Goal: Transaction & Acquisition: Obtain resource

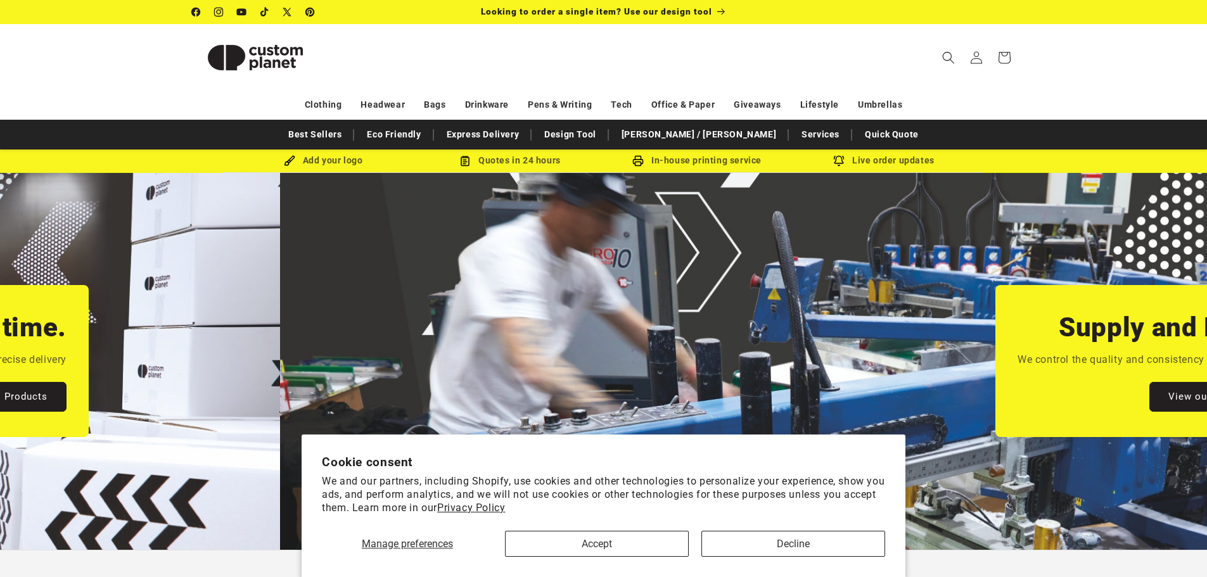
scroll to position [0, 2414]
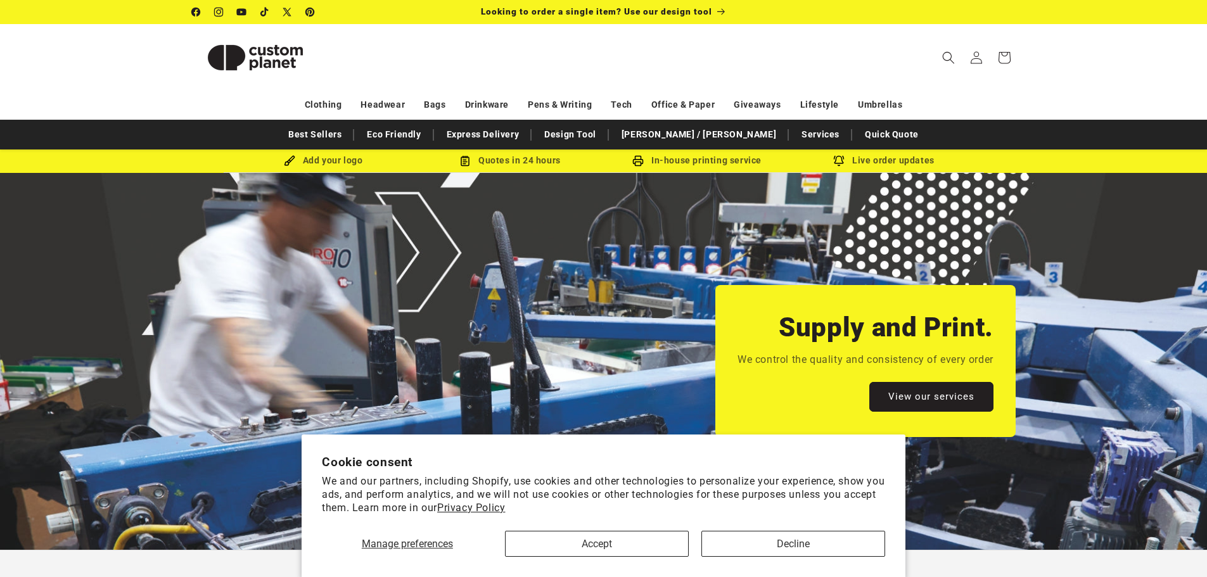
click at [512, 277] on div "Supply and Print. We control the quality and consistency of every order View ou…" at bounding box center [603, 361] width 887 height 377
click at [657, 537] on button "Accept" at bounding box center [597, 544] width 184 height 26
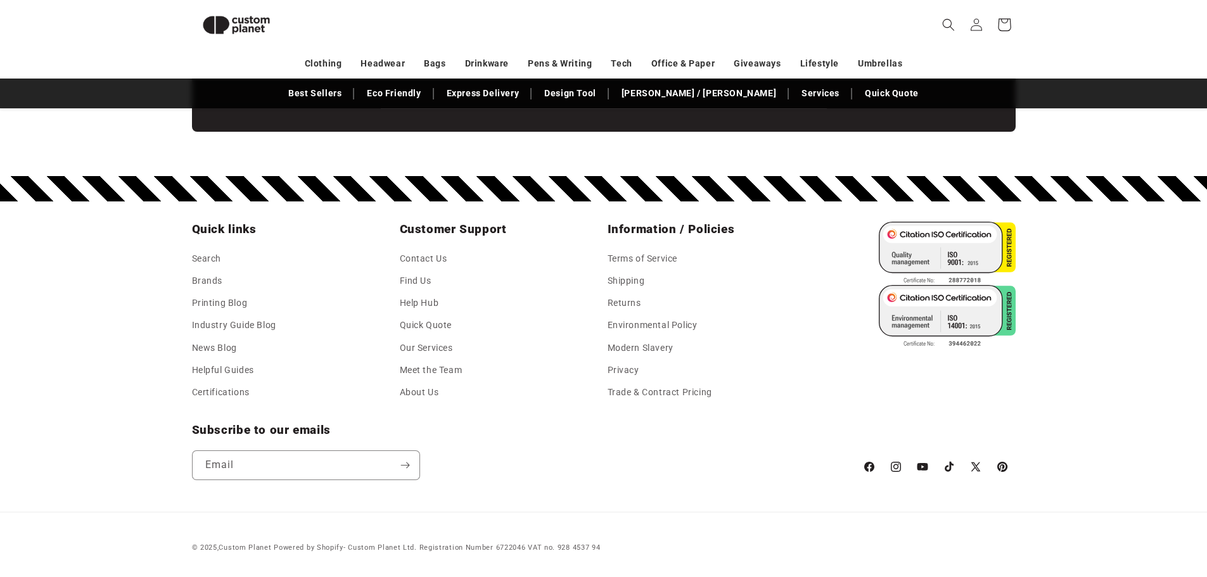
scroll to position [0, 1207]
click at [949, 20] on icon "Search" at bounding box center [948, 24] width 13 height 13
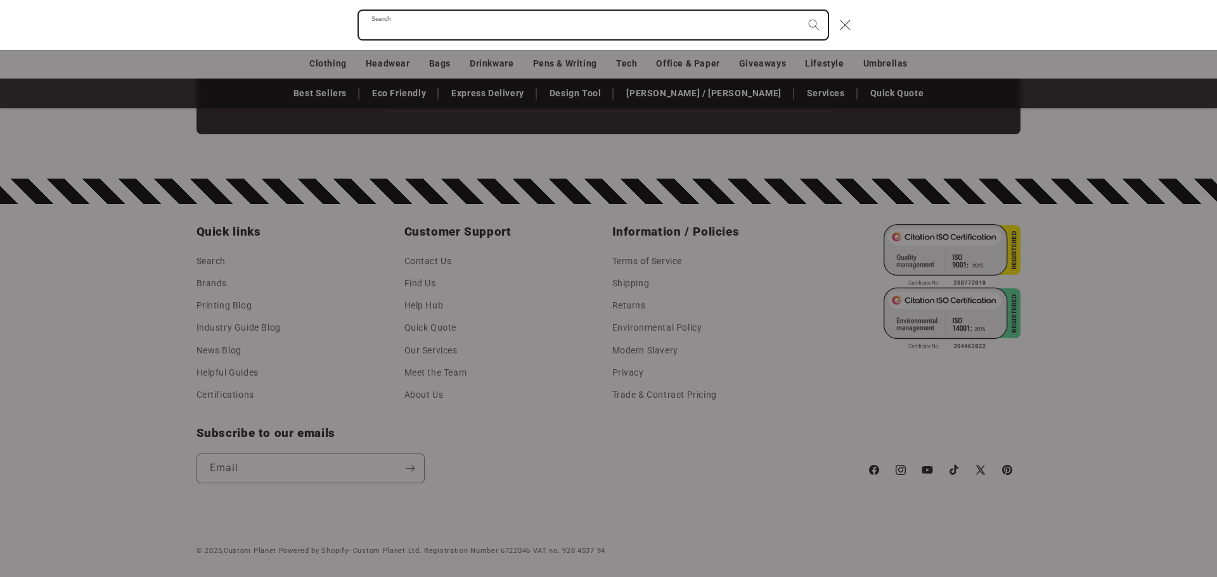
scroll to position [0, 2433]
type input "****"
click at [800, 11] on button "Search" at bounding box center [814, 25] width 28 height 28
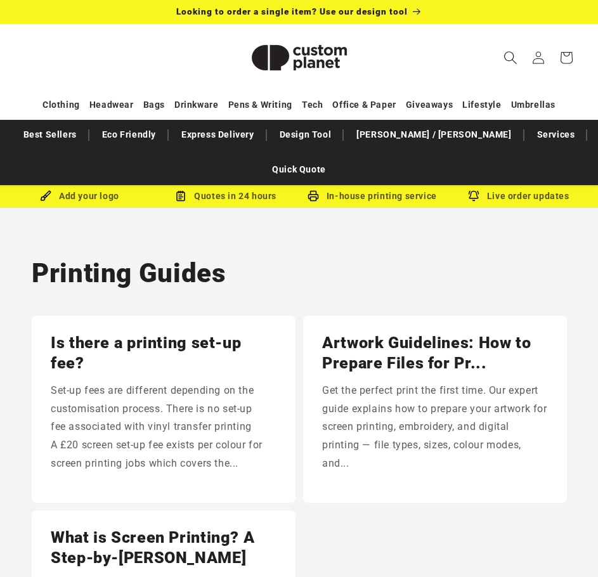
click at [501, 55] on span "Search" at bounding box center [510, 58] width 28 height 28
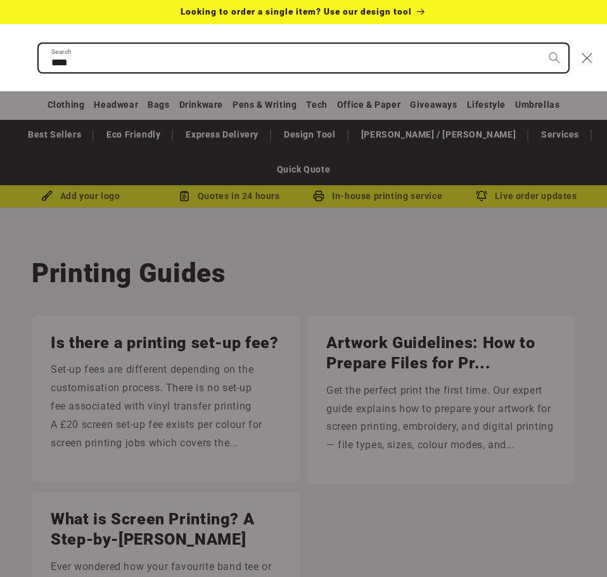
type input "****"
click at [541, 44] on button "Search" at bounding box center [555, 58] width 28 height 28
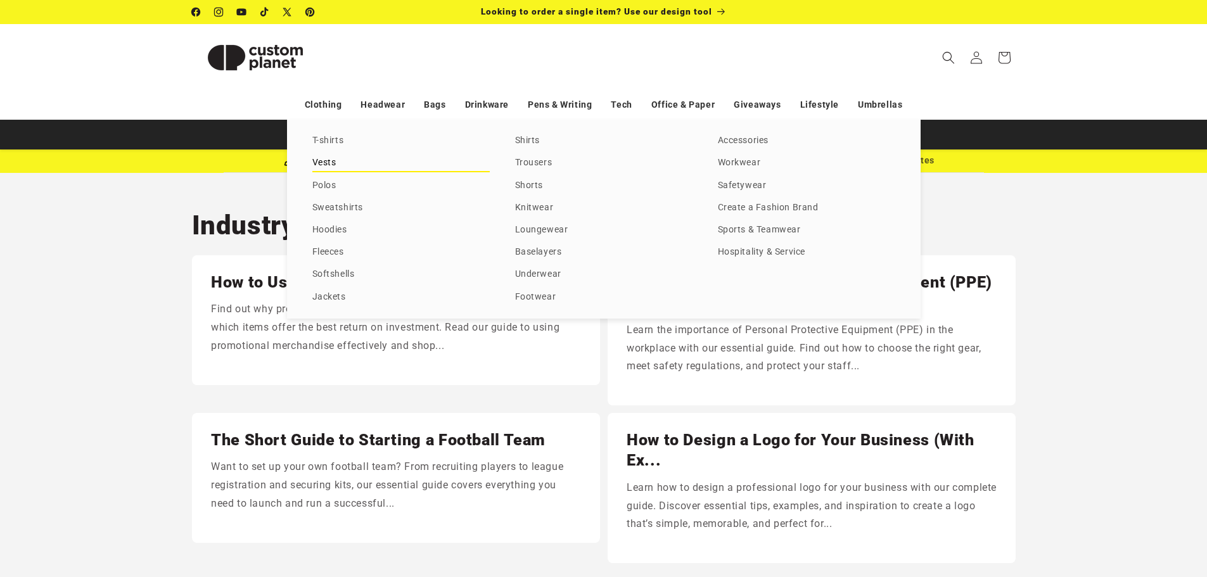
click at [332, 165] on link "Vests" at bounding box center [400, 163] width 177 height 17
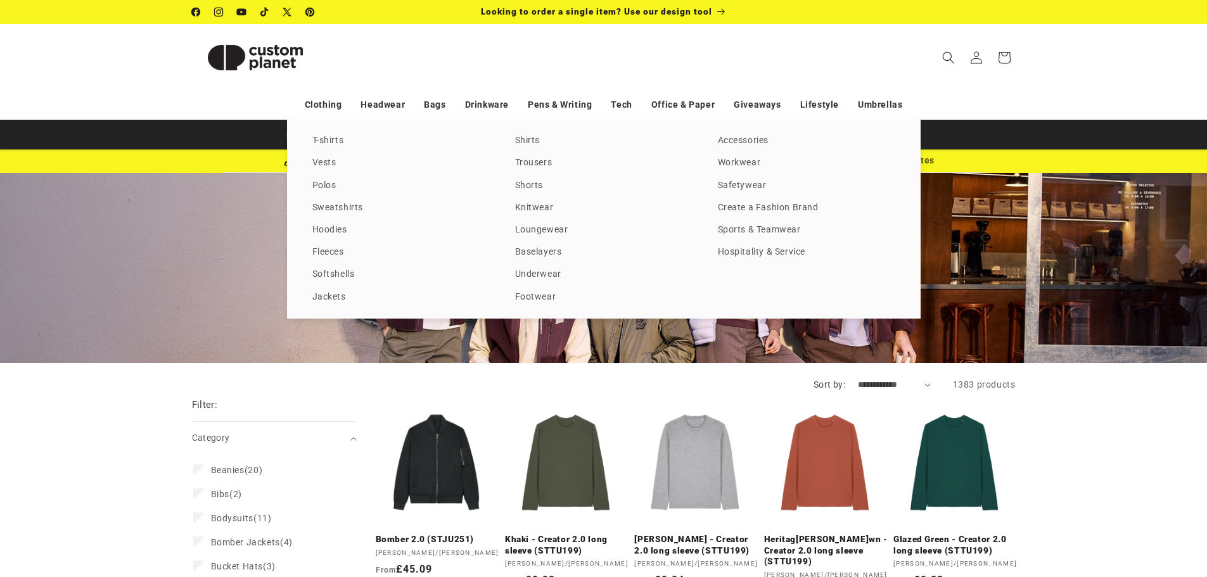
click at [248, 53] on img at bounding box center [255, 57] width 127 height 57
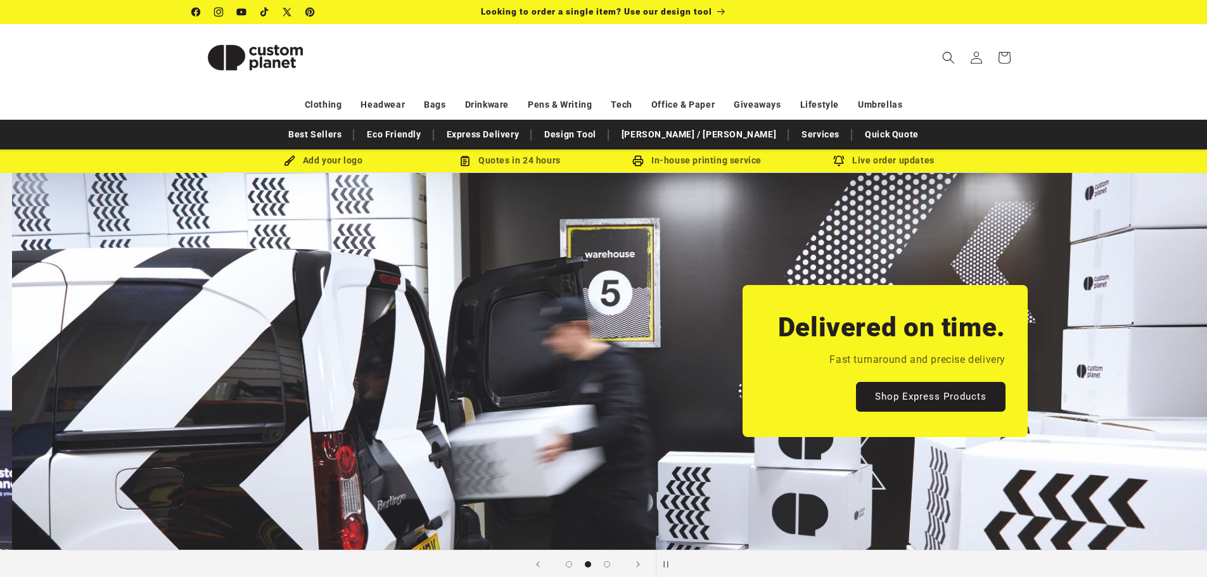
scroll to position [0, 1207]
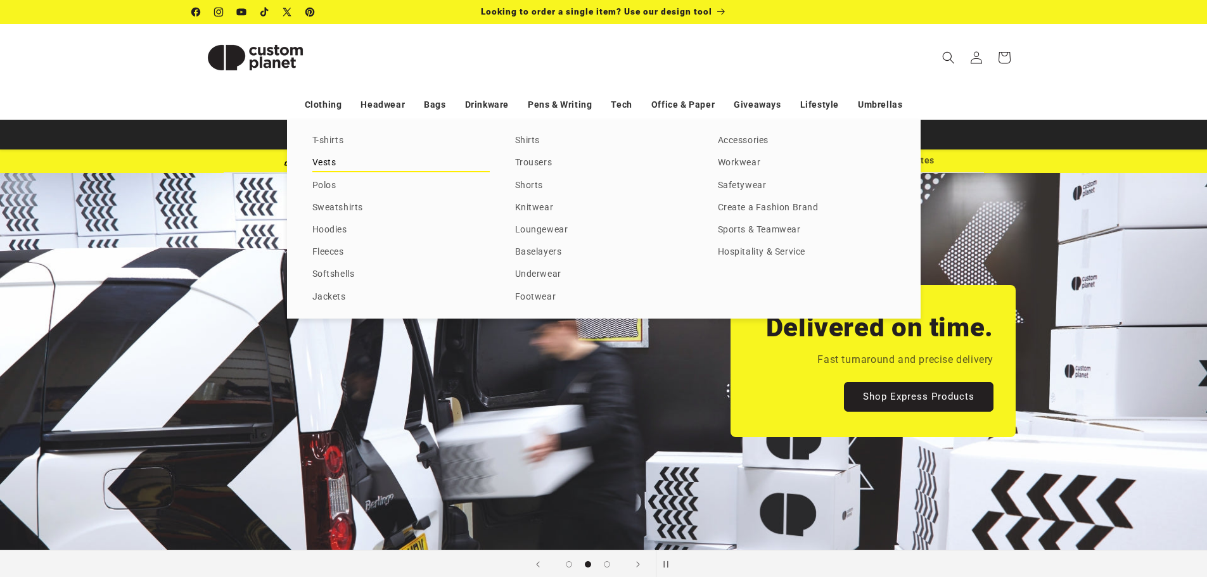
click at [330, 171] on link "Vests" at bounding box center [400, 163] width 177 height 17
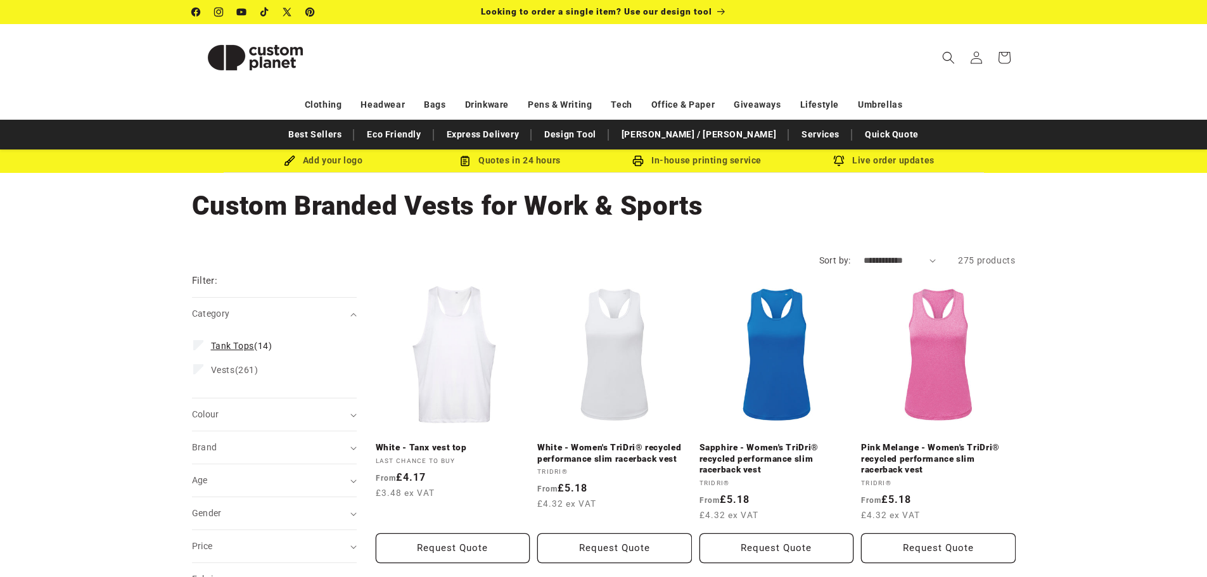
click at [229, 339] on label "Tank Tops (14) Tank Tops (14 products)" at bounding box center [270, 346] width 155 height 24
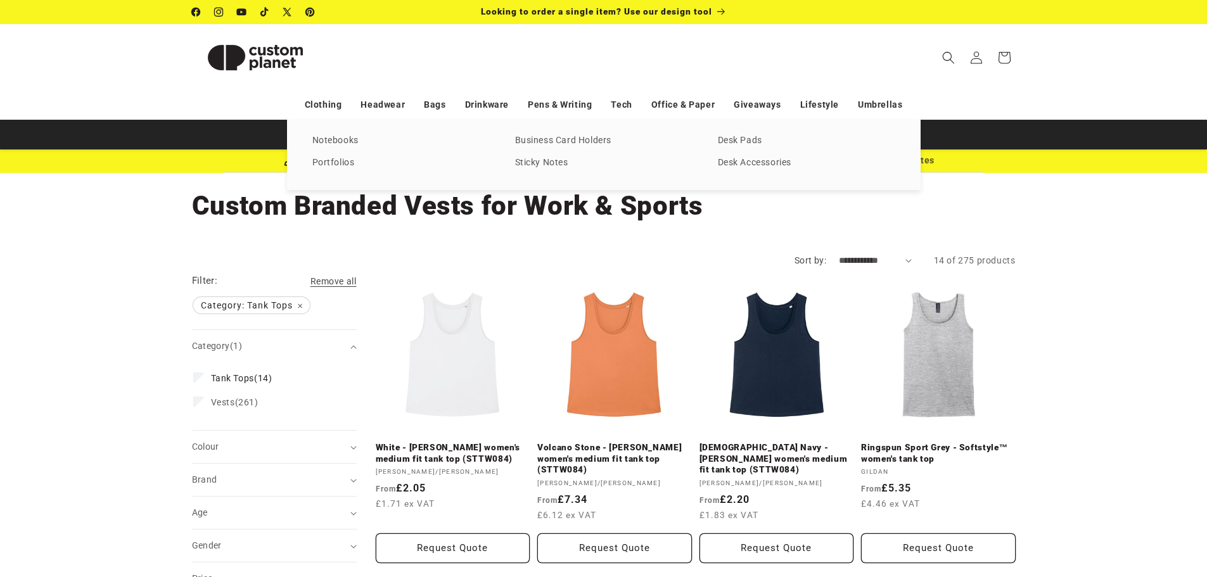
click at [1018, 150] on div "T-shirts Vests Polos Sweatshirts Hoodies Fleeces Softshells Jackets Shirts Trou…" at bounding box center [603, 155] width 1207 height 70
click at [954, 165] on div "T-shirts Vests Polos Sweatshirts Hoodies Fleeces Softshells Jackets Shirts Trou…" at bounding box center [603, 155] width 1207 height 70
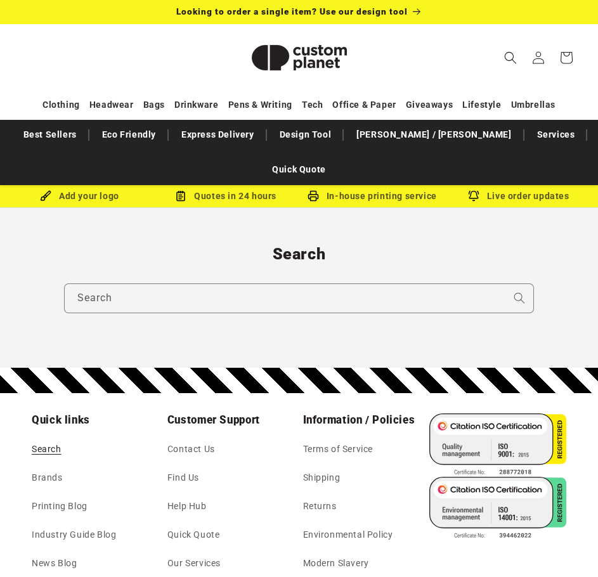
click at [527, 414] on img at bounding box center [497, 444] width 137 height 63
click at [529, 477] on img at bounding box center [497, 508] width 137 height 63
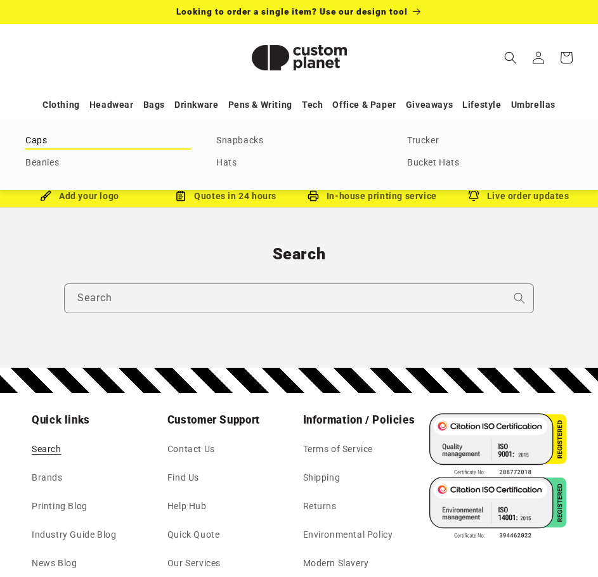
click at [39, 139] on link "Caps" at bounding box center [107, 140] width 165 height 17
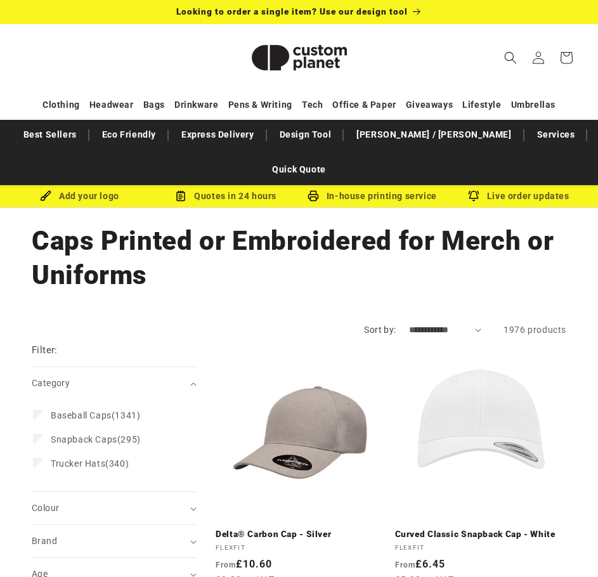
click at [298, 529] on link "Delta® Carbon Cap - Silver" at bounding box center [301, 534] width 172 height 11
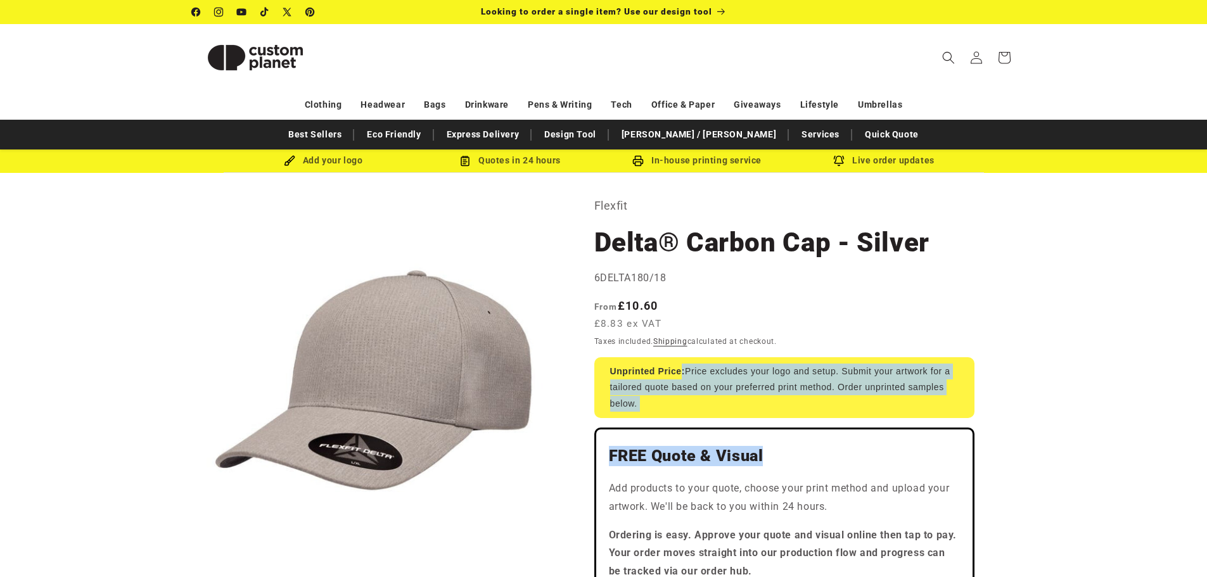
drag, startPoint x: 702, startPoint y: 368, endPoint x: 1172, endPoint y: 435, distance: 475.6
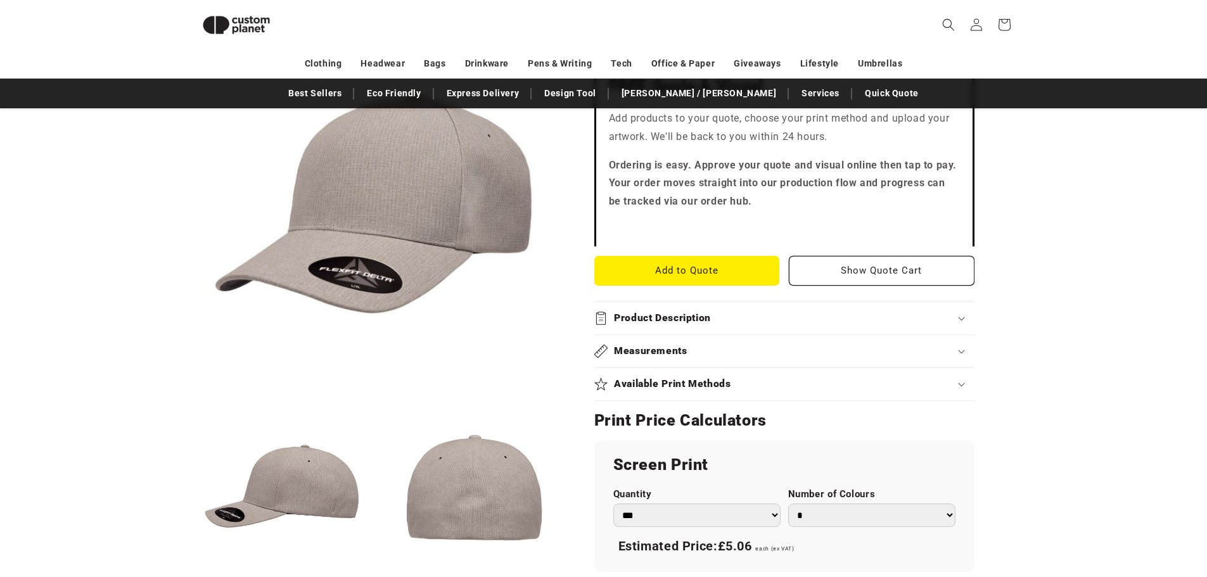
scroll to position [363, 0]
click at [597, 389] on div "Available Print Methods" at bounding box center [784, 383] width 380 height 13
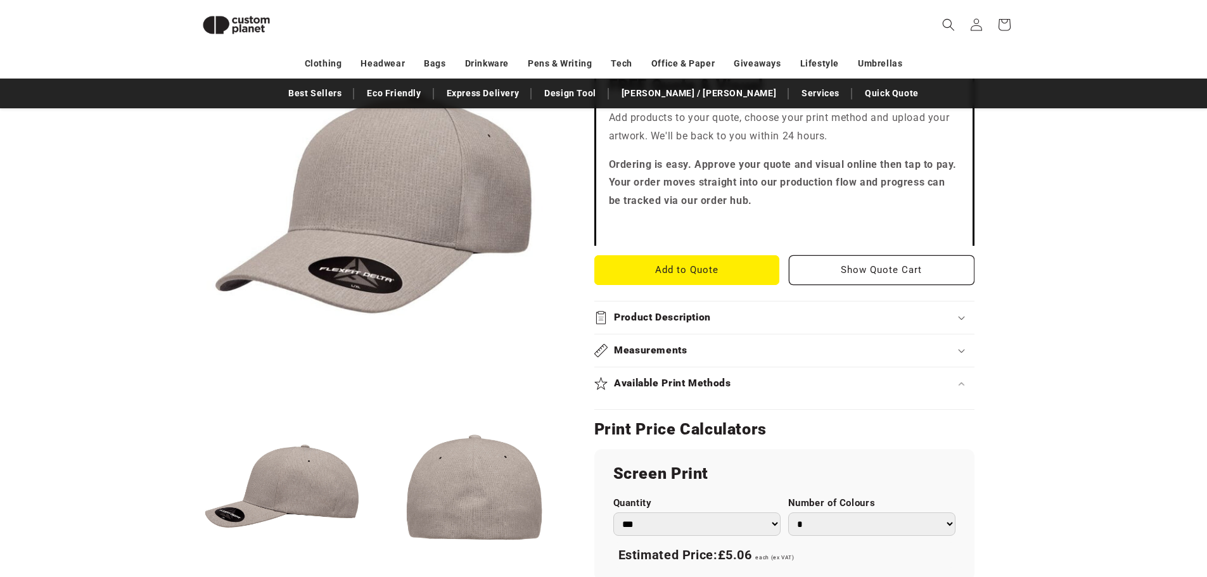
click at [597, 386] on div "Available Print Methods" at bounding box center [784, 383] width 380 height 13
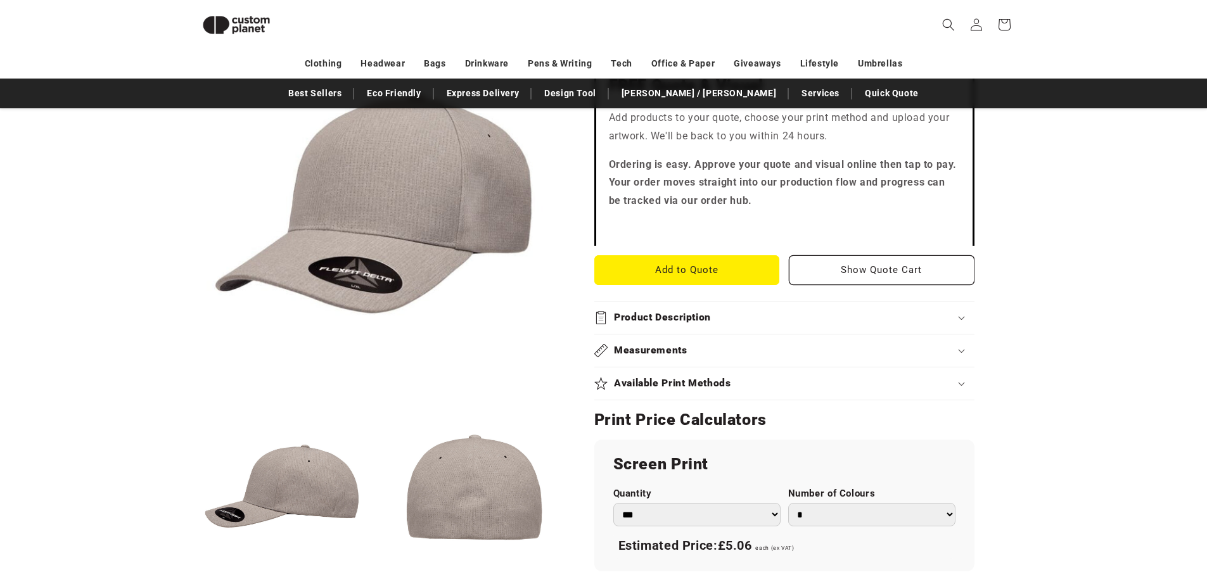
click at [597, 386] on div "Available Print Methods" at bounding box center [784, 383] width 380 height 13
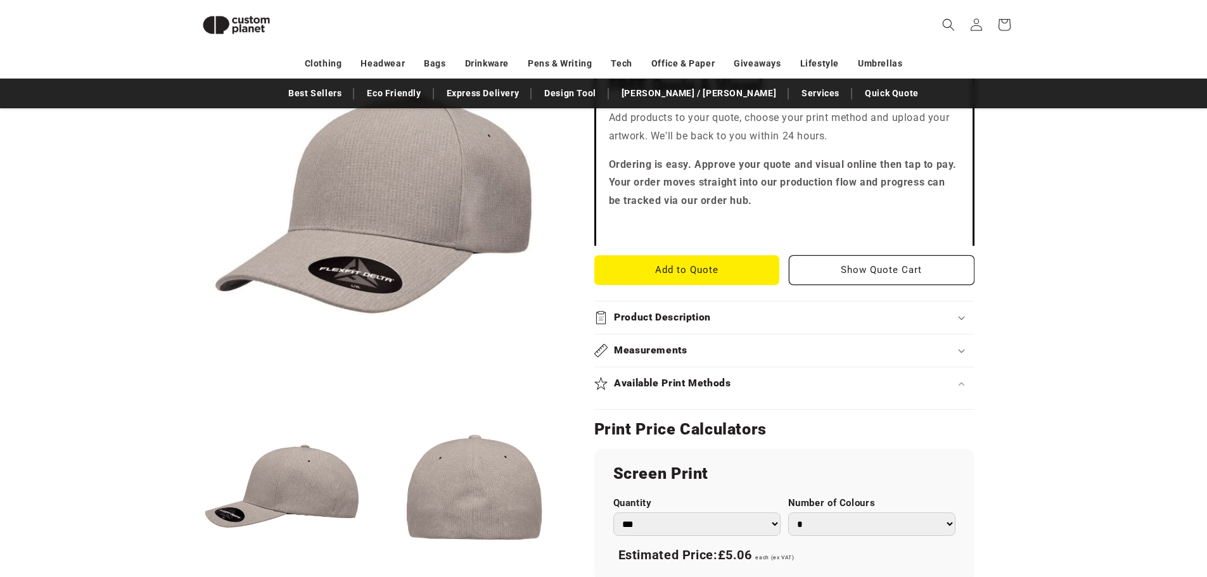
click at [597, 359] on summary "Measurements" at bounding box center [784, 351] width 380 height 32
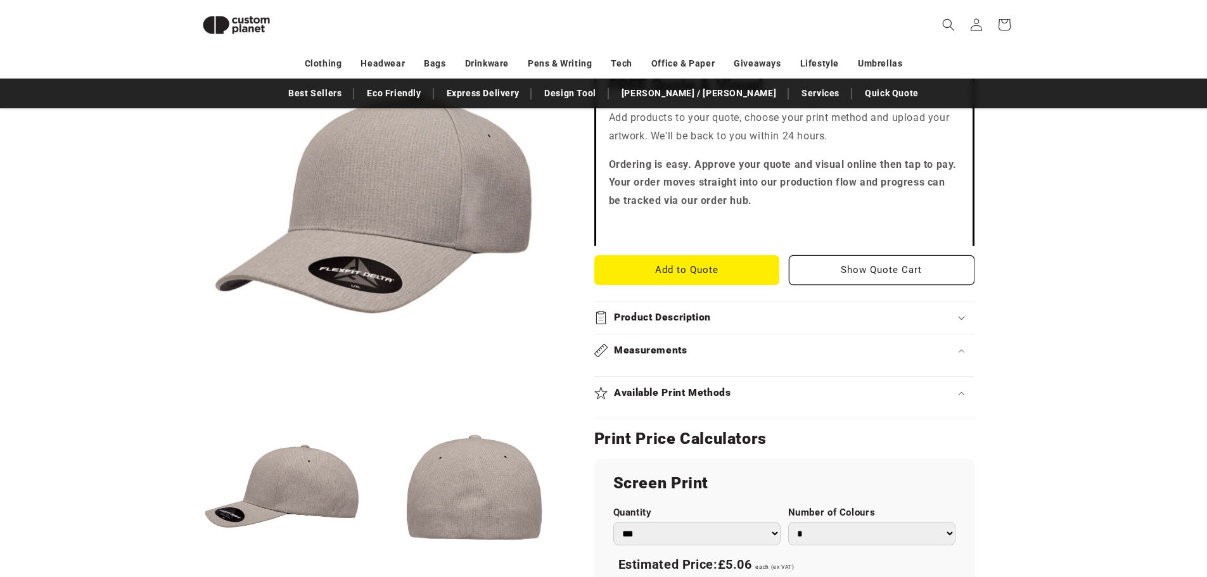
click at [597, 326] on summary "Product Description" at bounding box center [784, 318] width 380 height 32
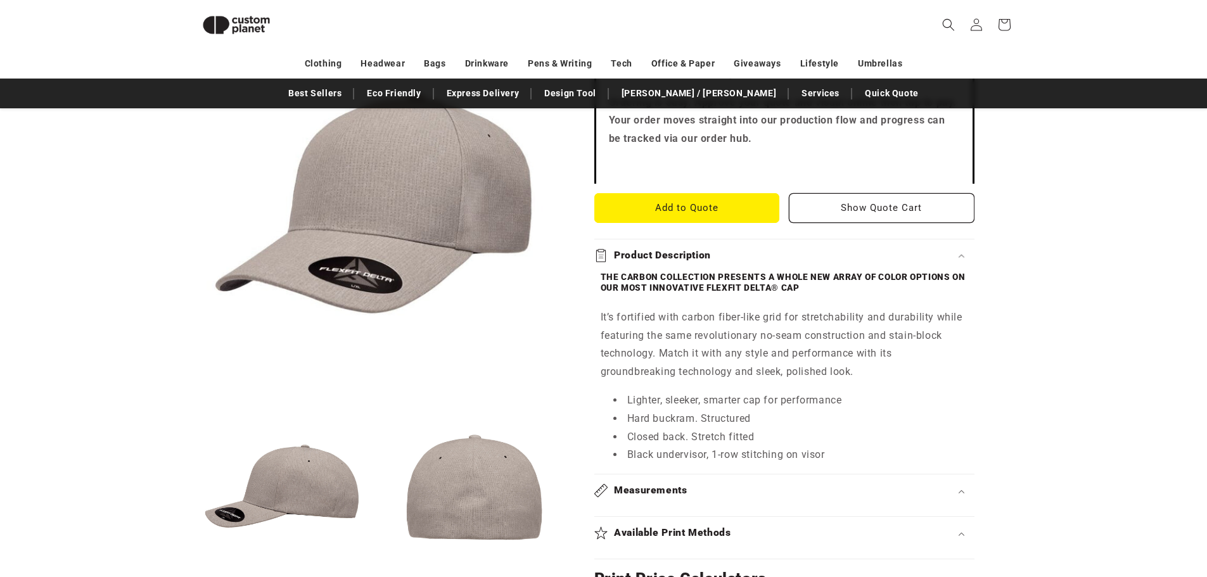
scroll to position [426, 0]
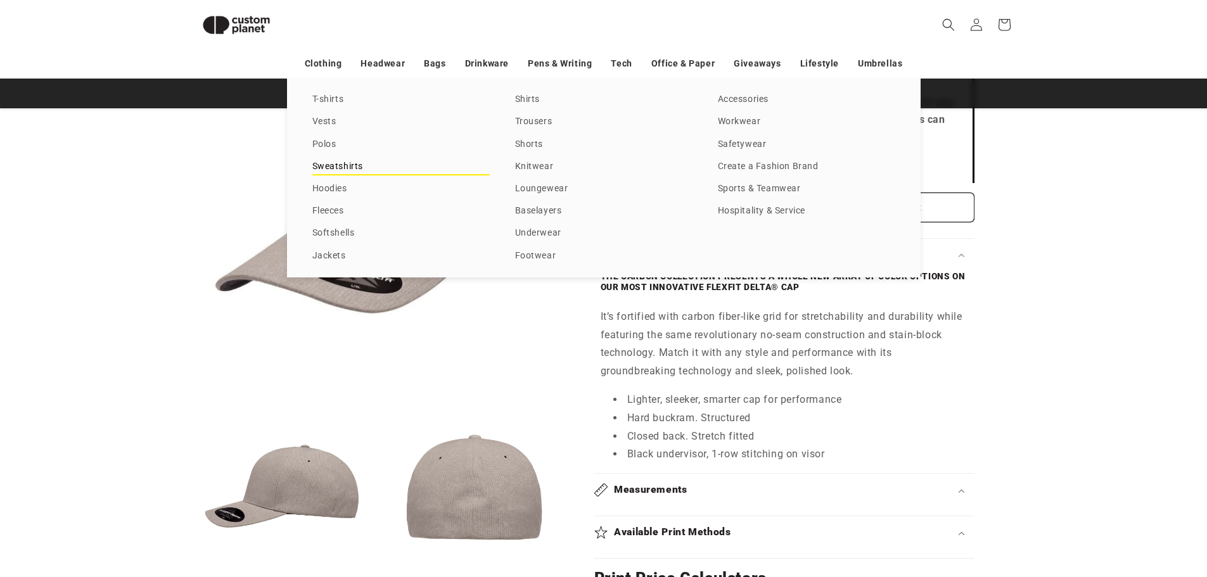
click at [338, 170] on link "Sweatshirts" at bounding box center [400, 166] width 177 height 17
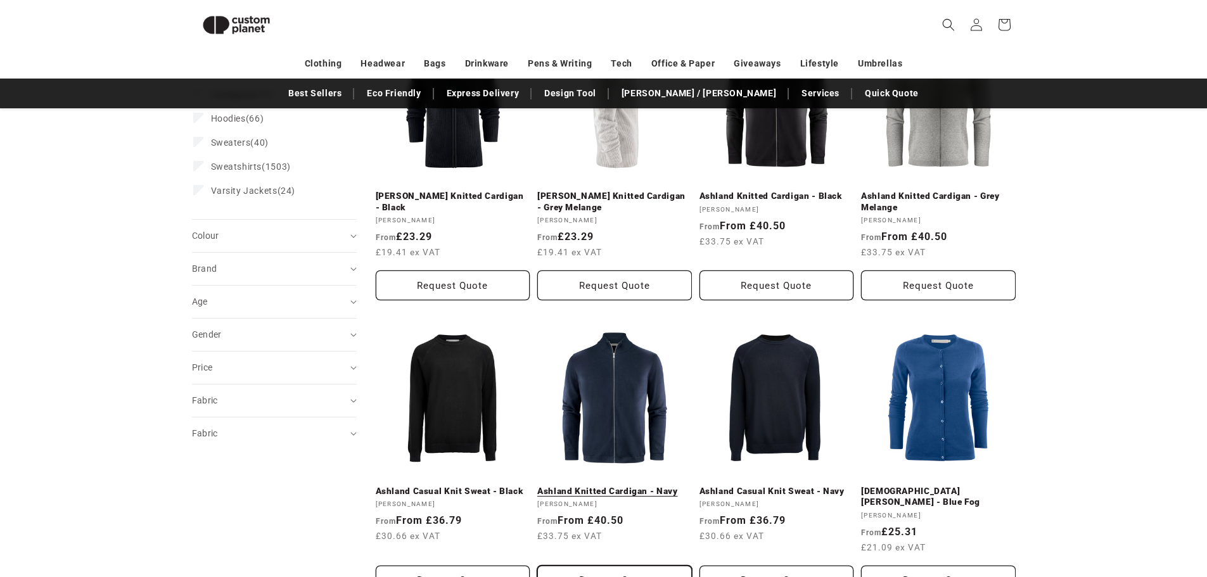
scroll to position [234, 0]
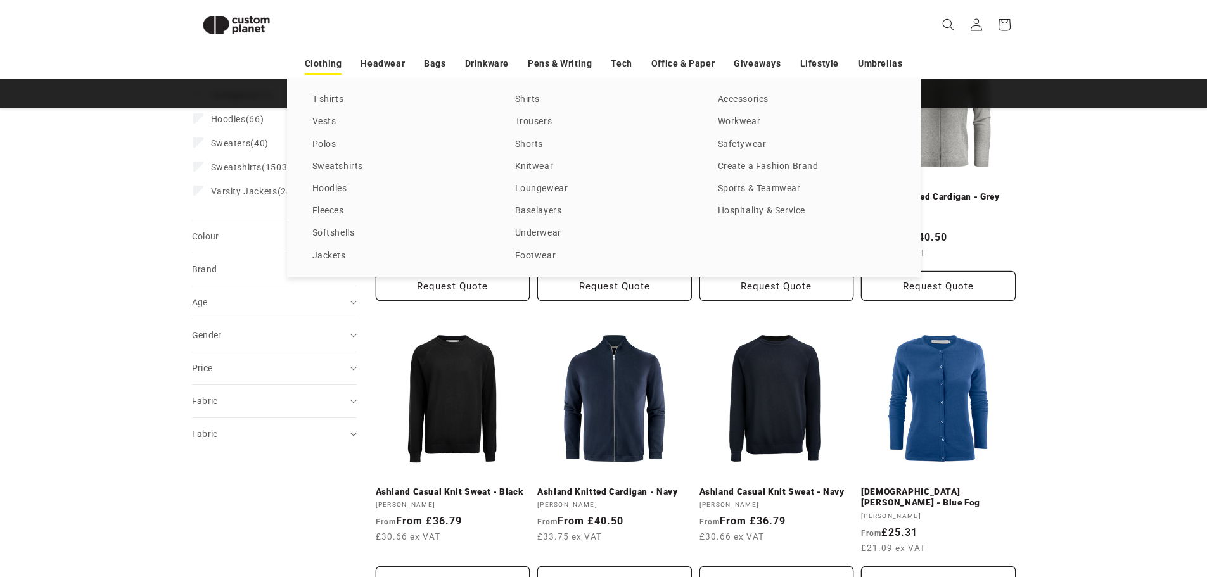
click at [333, 61] on link "Clothing" at bounding box center [323, 64] width 37 height 22
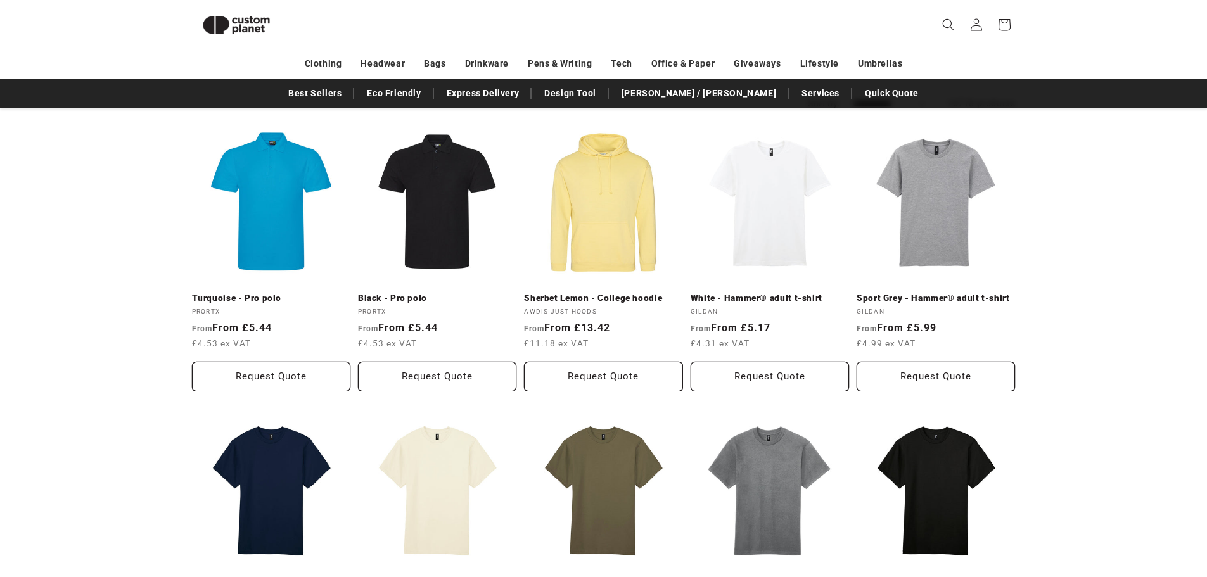
scroll to position [235, 0]
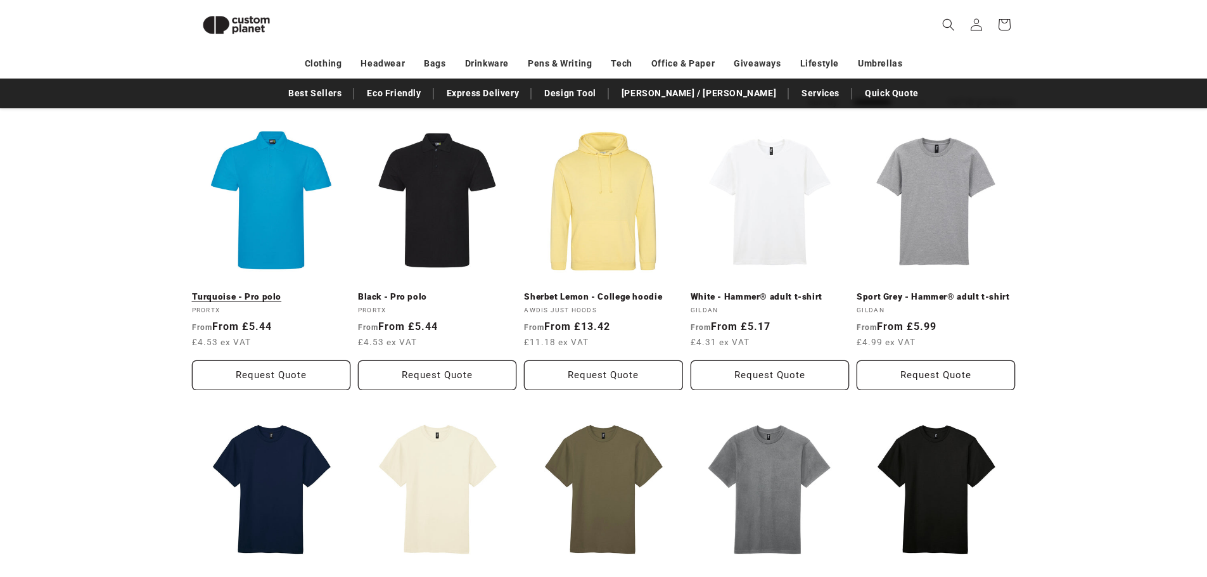
click at [230, 292] on link "Turquoise - Pro polo" at bounding box center [271, 297] width 158 height 11
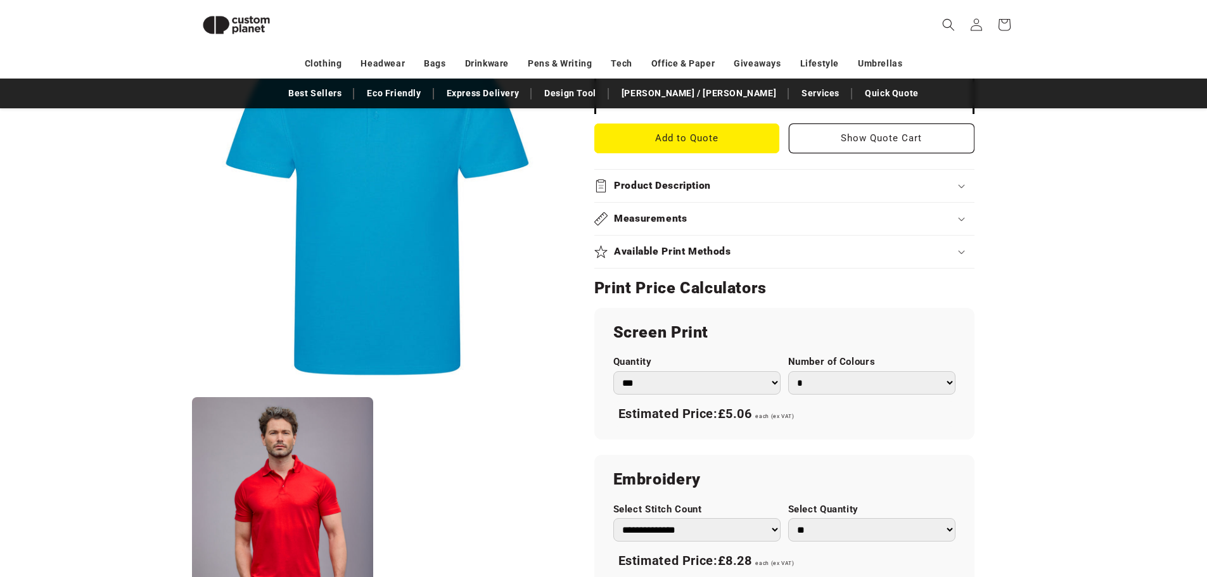
click at [688, 189] on h2 "Product Description" at bounding box center [662, 185] width 97 height 13
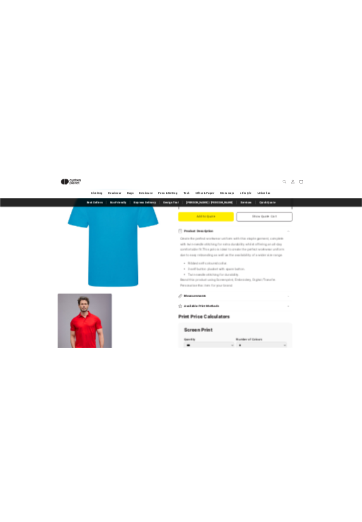
scroll to position [492, 0]
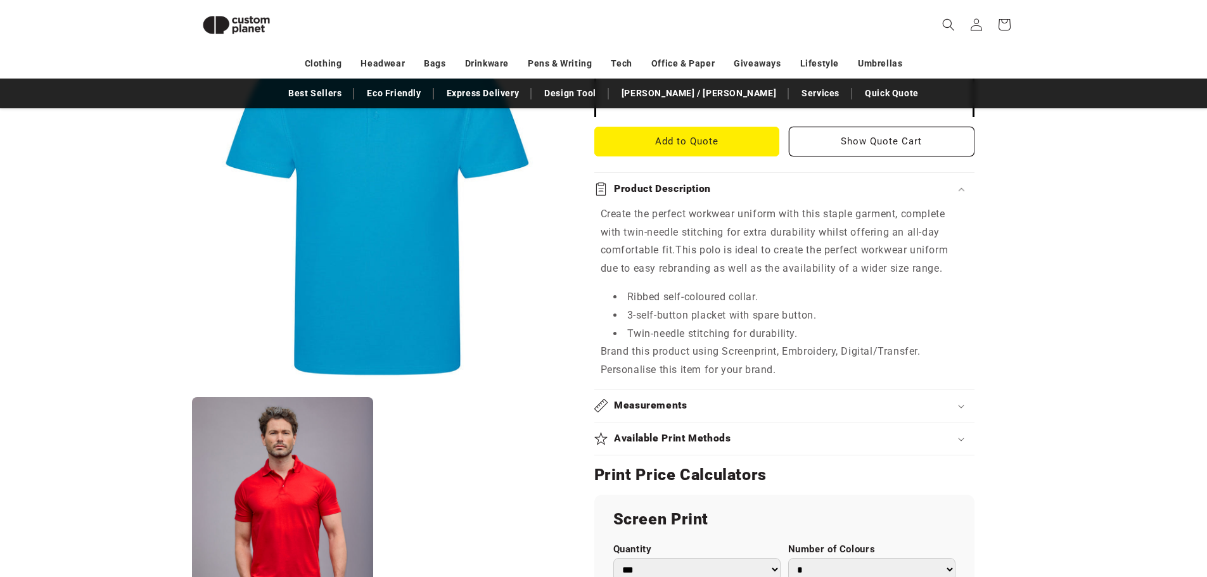
click at [703, 190] on h2 "Product Description" at bounding box center [662, 189] width 97 height 13
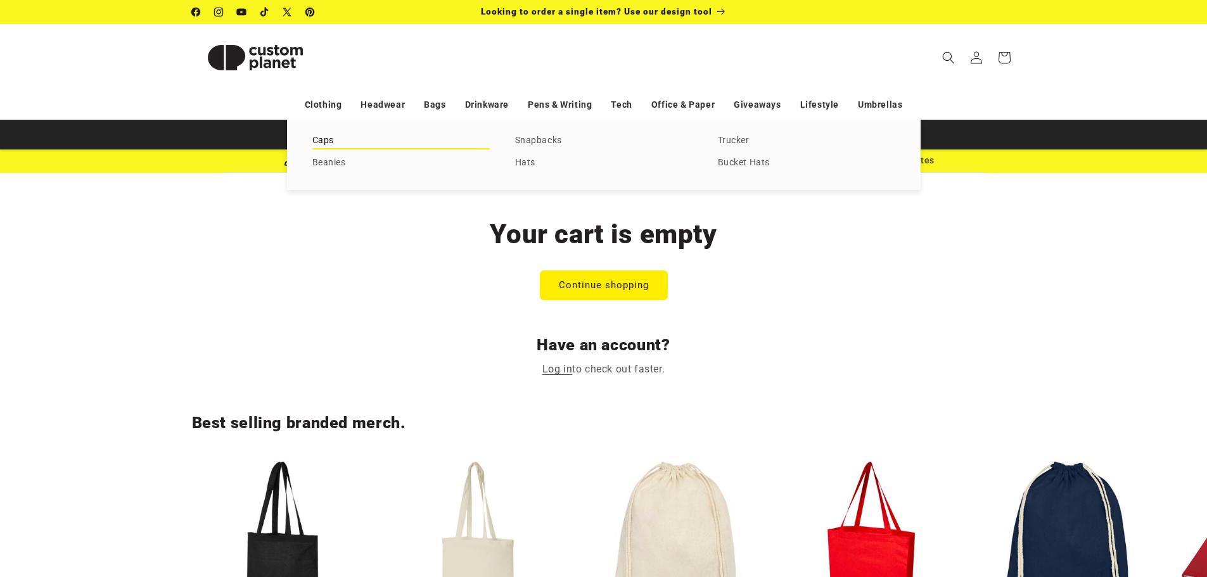
click at [333, 139] on link "Caps" at bounding box center [400, 140] width 177 height 17
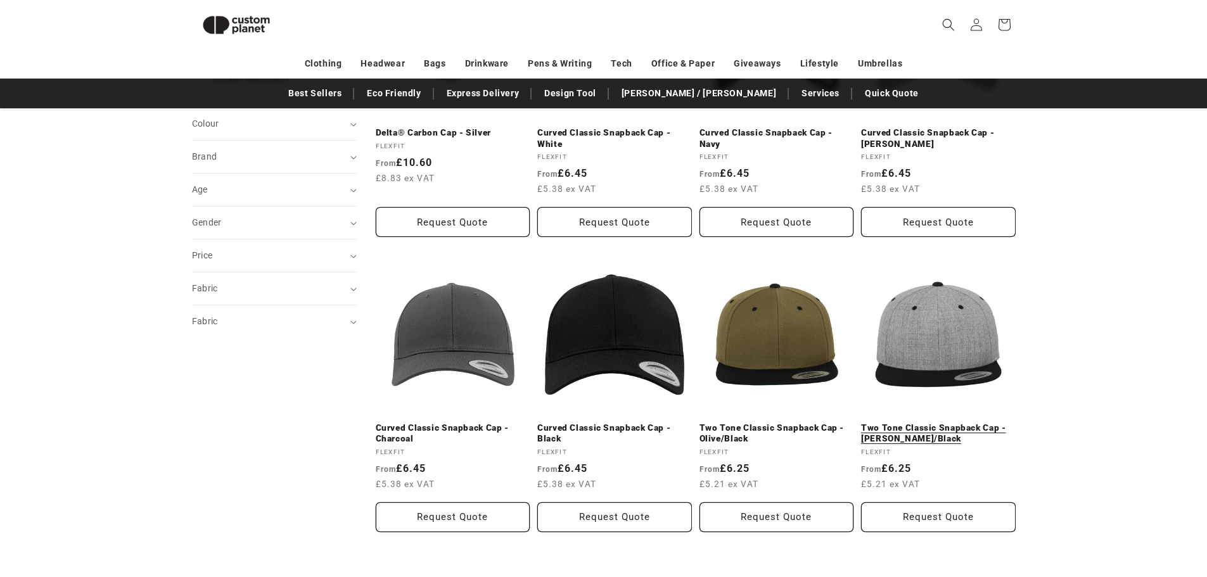
scroll to position [299, 0]
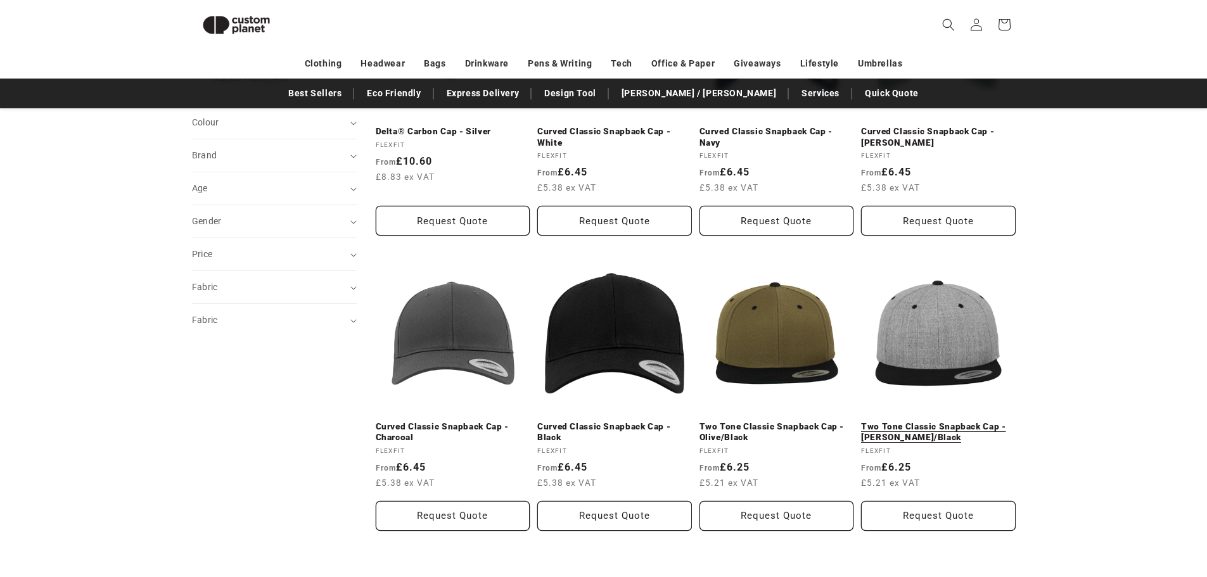
click at [886, 439] on link "Two Tone Classic Snapback Cap - Heather Grey/Black" at bounding box center [938, 432] width 155 height 22
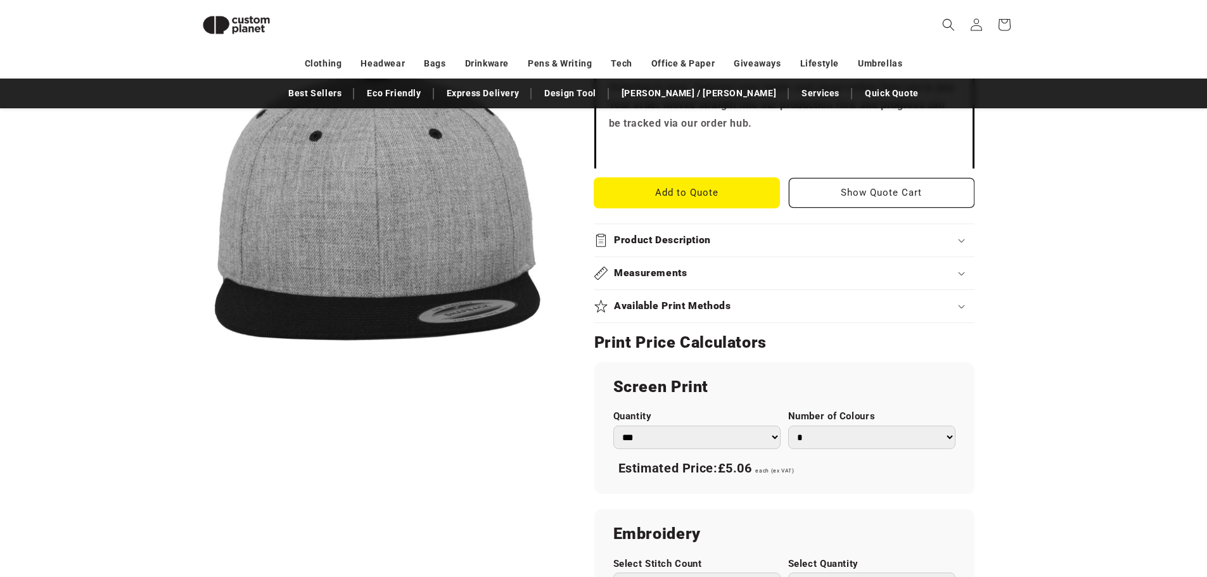
click at [742, 193] on button "Add to Quote" at bounding box center [687, 193] width 186 height 30
click at [911, 192] on button "Show Quote Cart" at bounding box center [882, 193] width 186 height 30
click at [842, 197] on button "Show Quote Cart" at bounding box center [882, 193] width 186 height 30
click at [668, 207] on quotify-button "Add to Quote Show Quote Cart" at bounding box center [784, 193] width 380 height 30
click at [670, 200] on button "Add to Quote" at bounding box center [687, 193] width 186 height 30
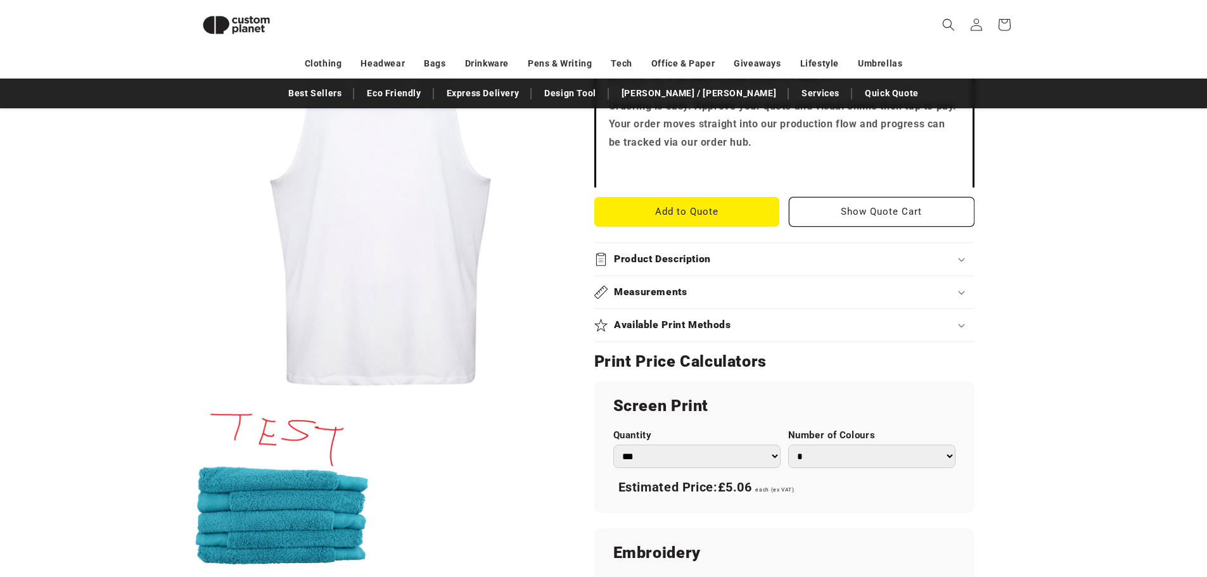
scroll to position [421, 0]
click at [702, 326] on h2 "Available Print Methods" at bounding box center [672, 325] width 117 height 13
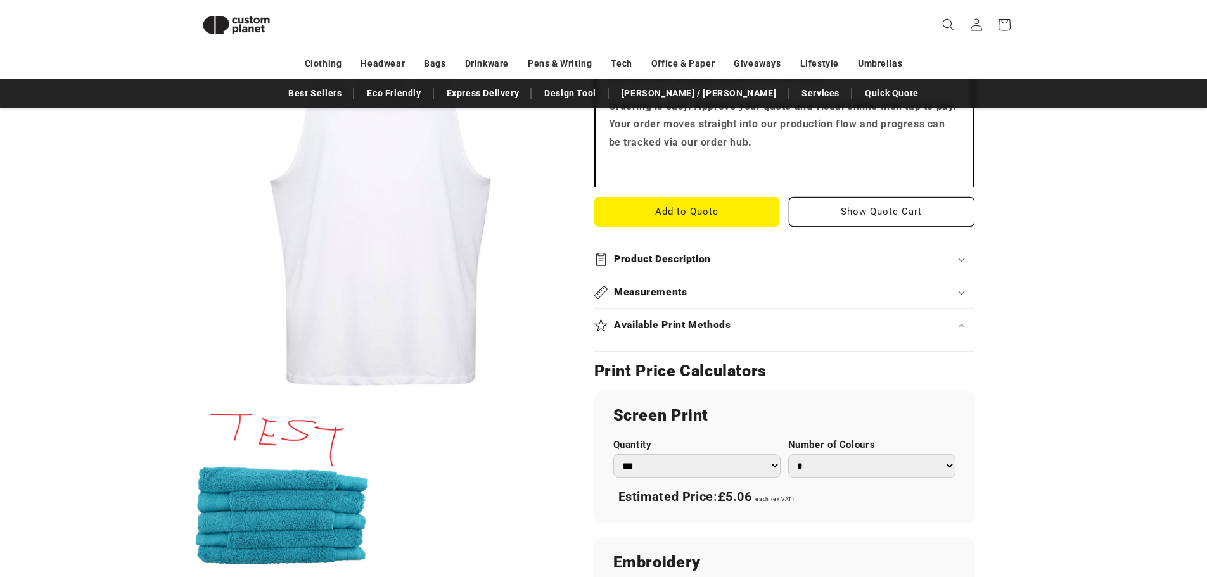
click at [702, 316] on summary "Available Print Methods" at bounding box center [784, 325] width 380 height 32
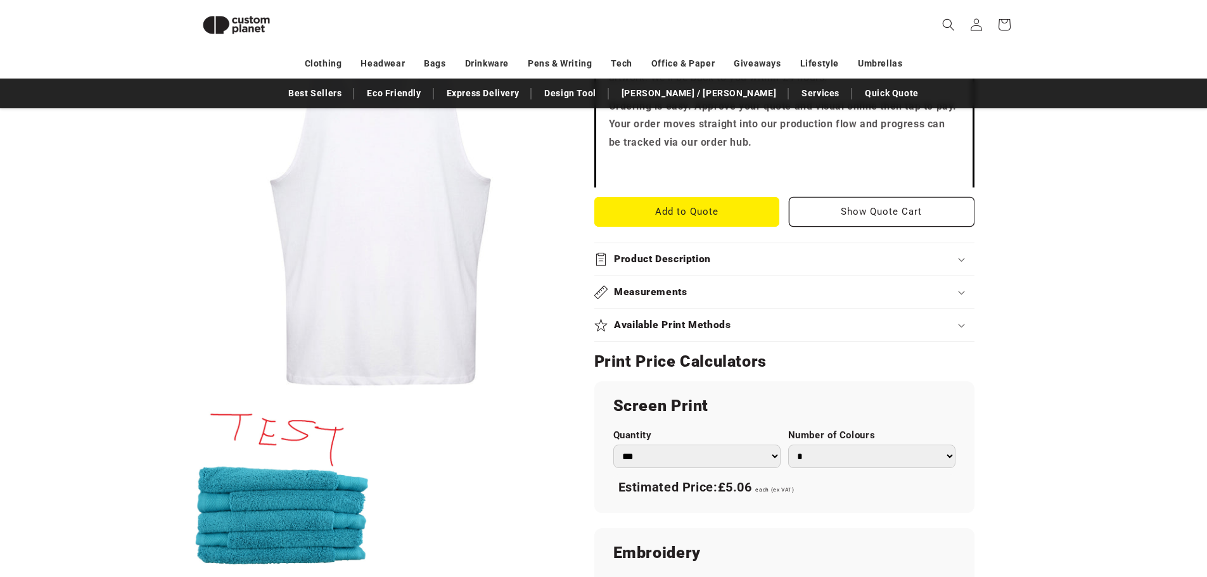
click at [702, 316] on summary "Available Print Methods" at bounding box center [784, 325] width 380 height 32
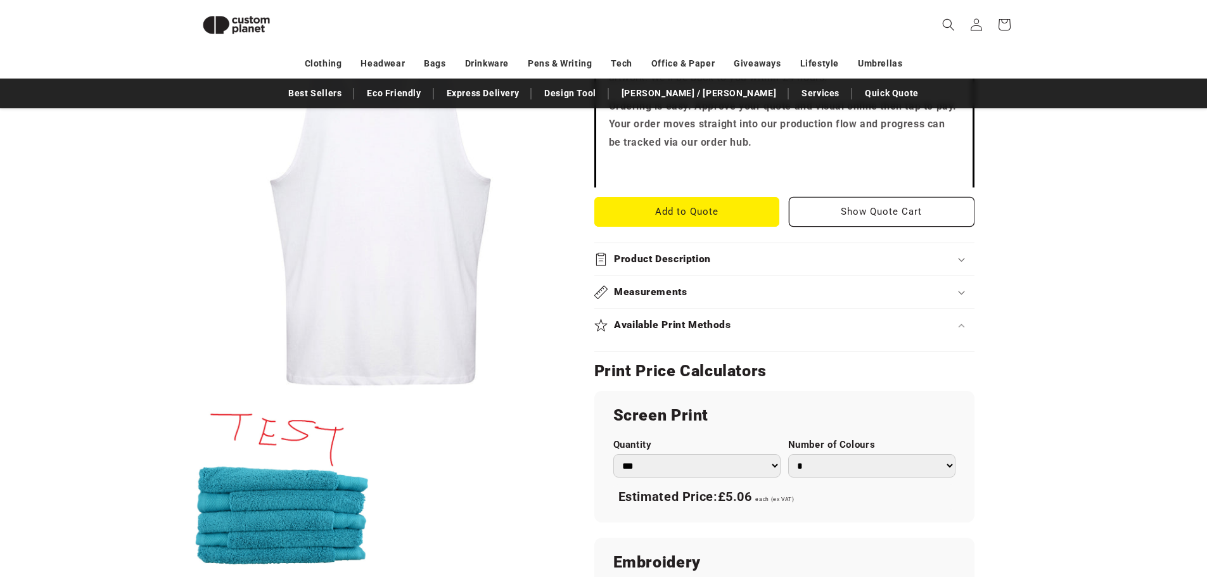
click at [702, 316] on summary "Available Print Methods" at bounding box center [784, 325] width 380 height 32
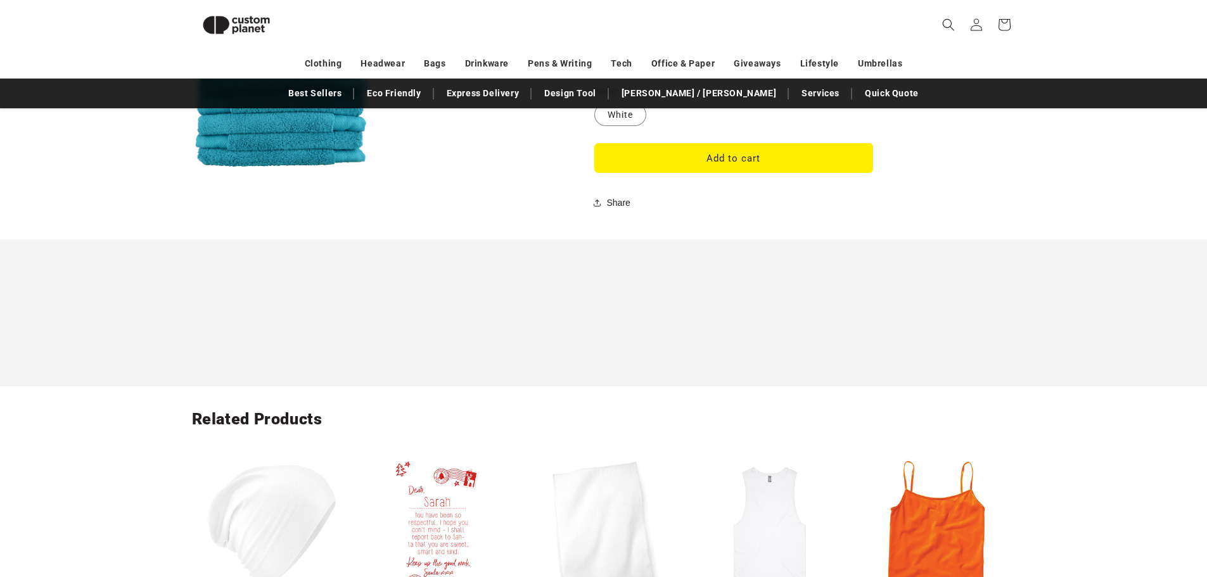
scroll to position [1167, 0]
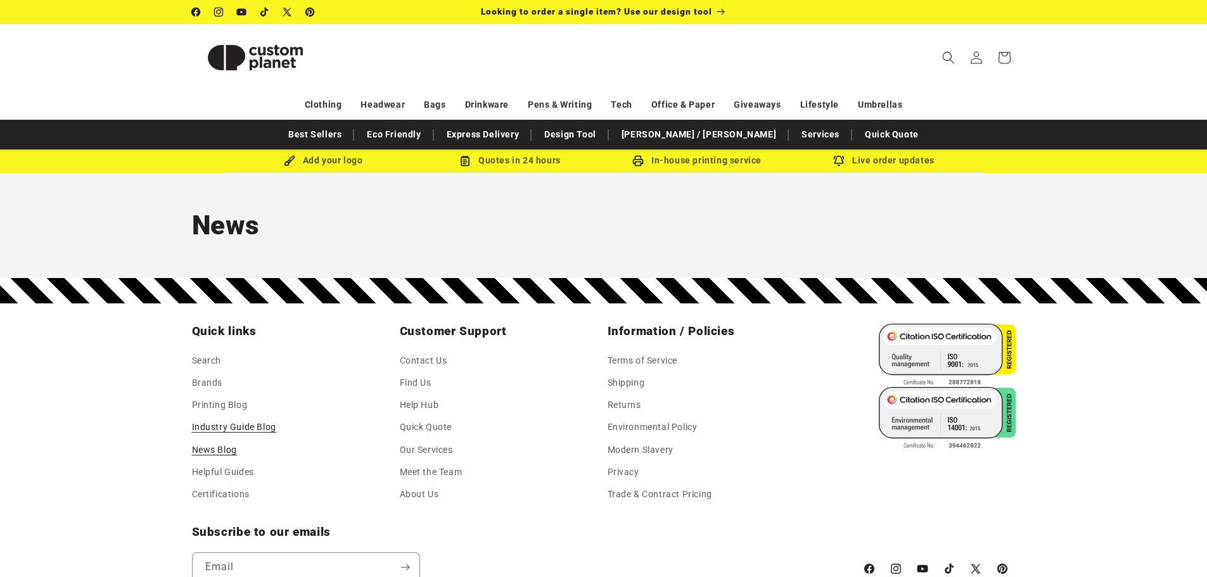
click at [221, 426] on link "Industry Guide Blog" at bounding box center [234, 427] width 84 height 22
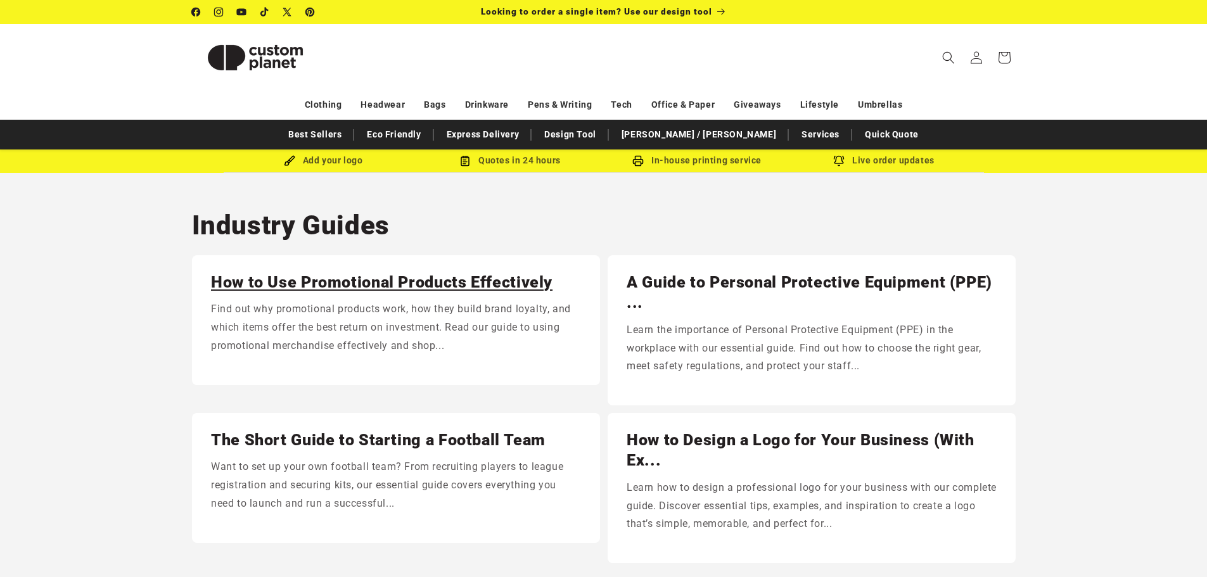
click at [381, 281] on link "How to Use Promotional Products Effectively" at bounding box center [396, 282] width 370 height 20
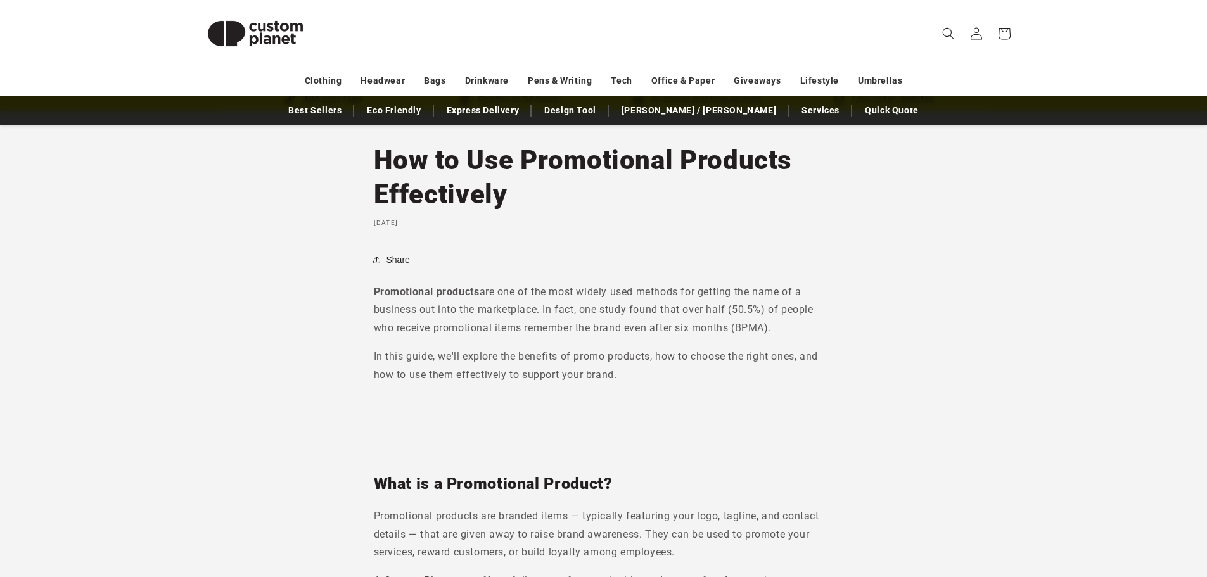
scroll to position [62, 0]
drag, startPoint x: 387, startPoint y: 216, endPoint x: 597, endPoint y: 221, distance: 209.8
click at [597, 221] on header "How to Use Promotional Products Effectively [DATE]" at bounding box center [604, 185] width 460 height 84
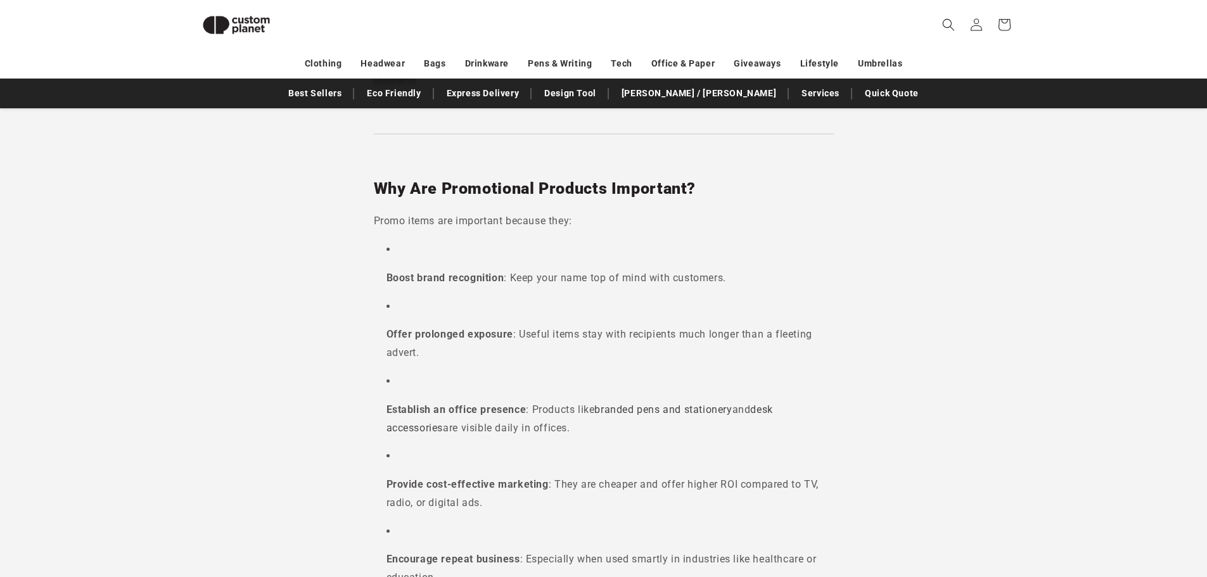
scroll to position [565, 0]
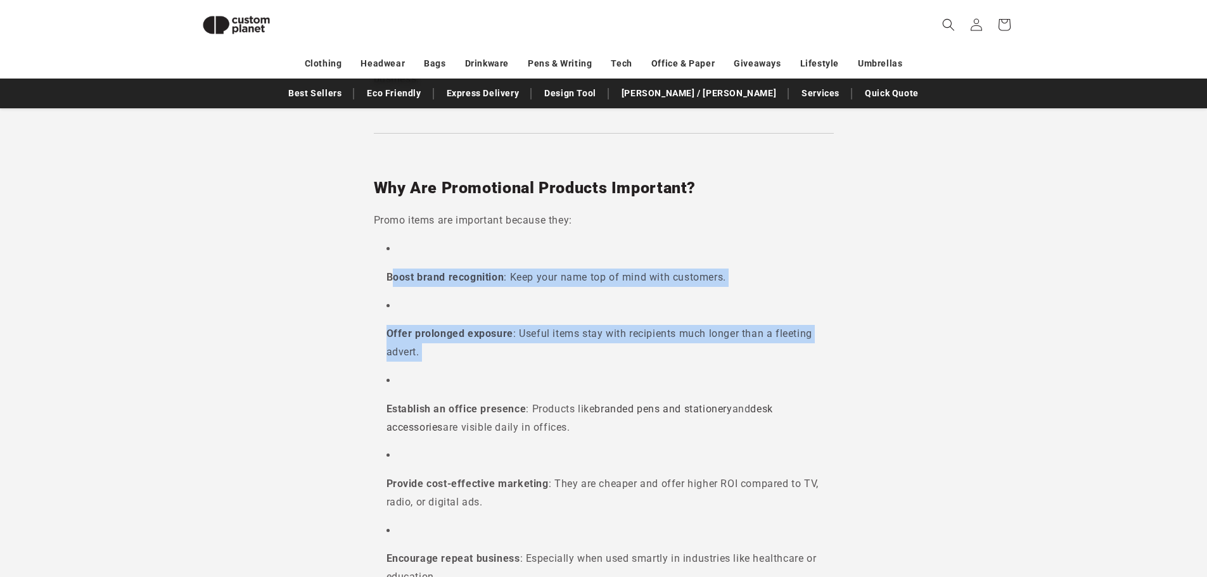
drag, startPoint x: 395, startPoint y: 276, endPoint x: 674, endPoint y: 376, distance: 297.1
click at [674, 376] on ul "Boost brand recognition : Keep your name top of mind with customers. Offer prol…" at bounding box center [604, 451] width 460 height 422
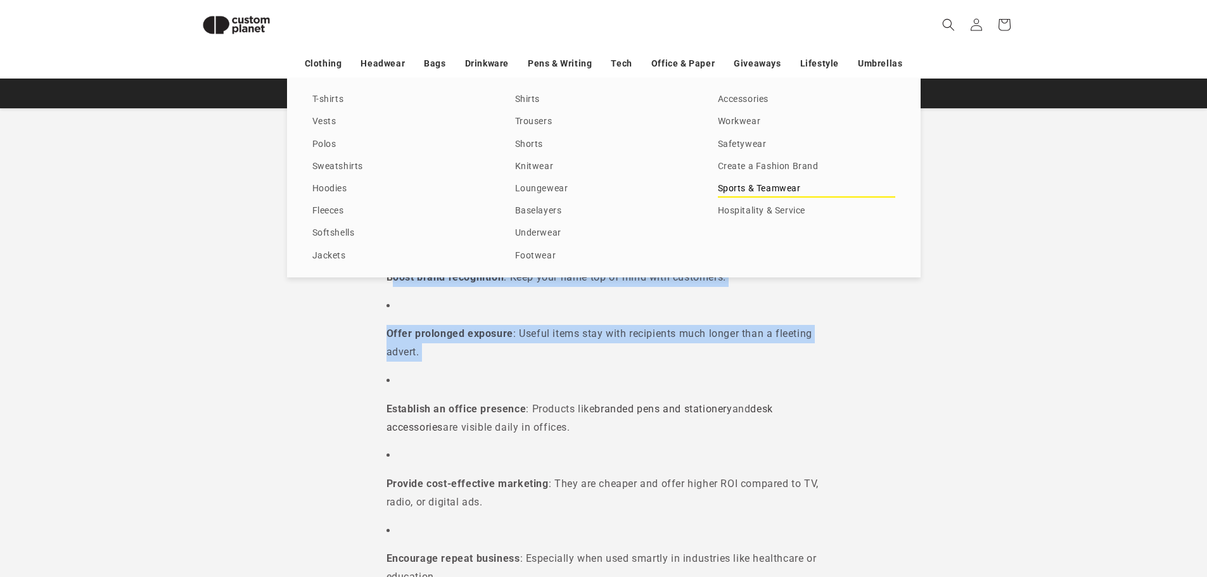
click at [750, 188] on link "Sports & Teamwear" at bounding box center [806, 189] width 177 height 17
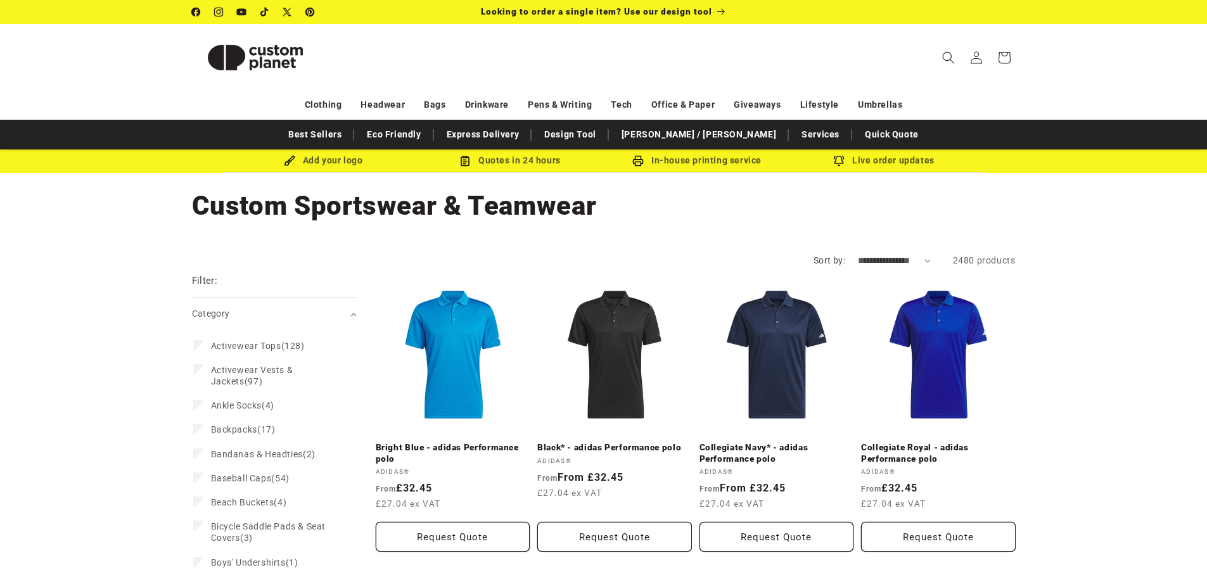
select select "**********"
click at [858, 254] on select "**********" at bounding box center [894, 260] width 73 height 13
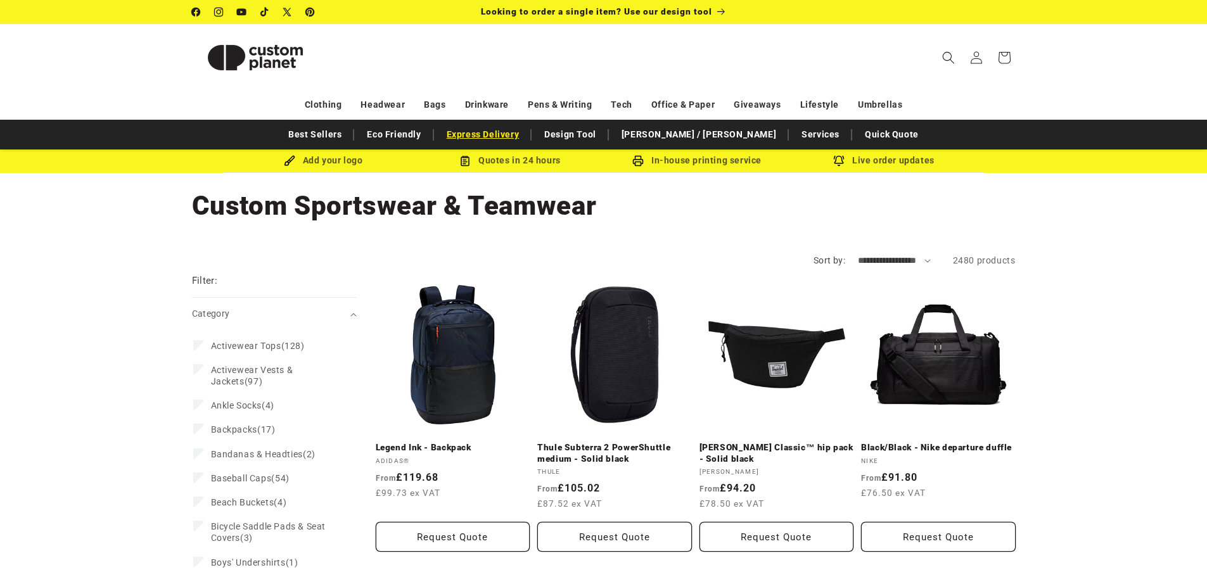
click at [526, 136] on link "Express Delivery" at bounding box center [483, 135] width 86 height 22
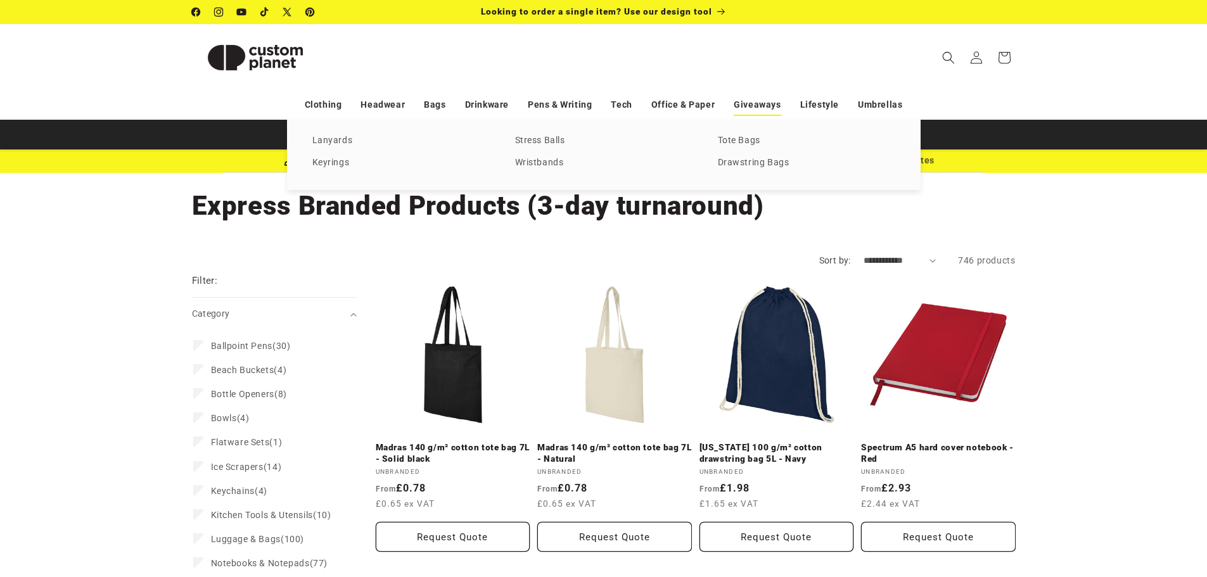
click at [764, 104] on link "Giveaways" at bounding box center [757, 105] width 47 height 22
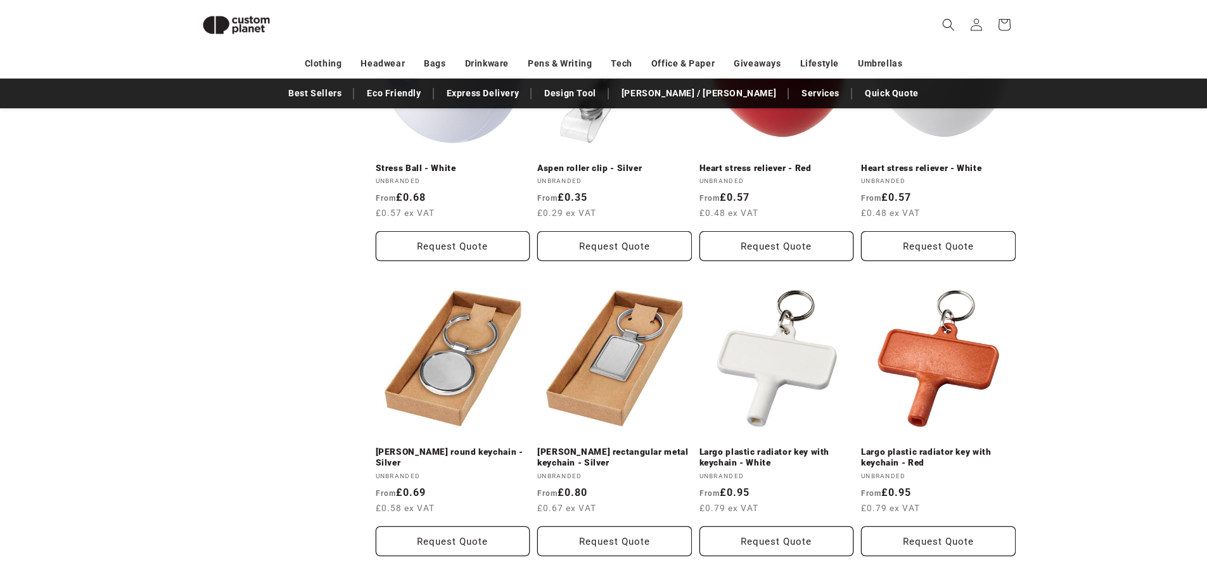
scroll to position [1485, 0]
click at [1086, 442] on div "**********" at bounding box center [603, 159] width 1207 height 2739
